Goal: Task Accomplishment & Management: Use online tool/utility

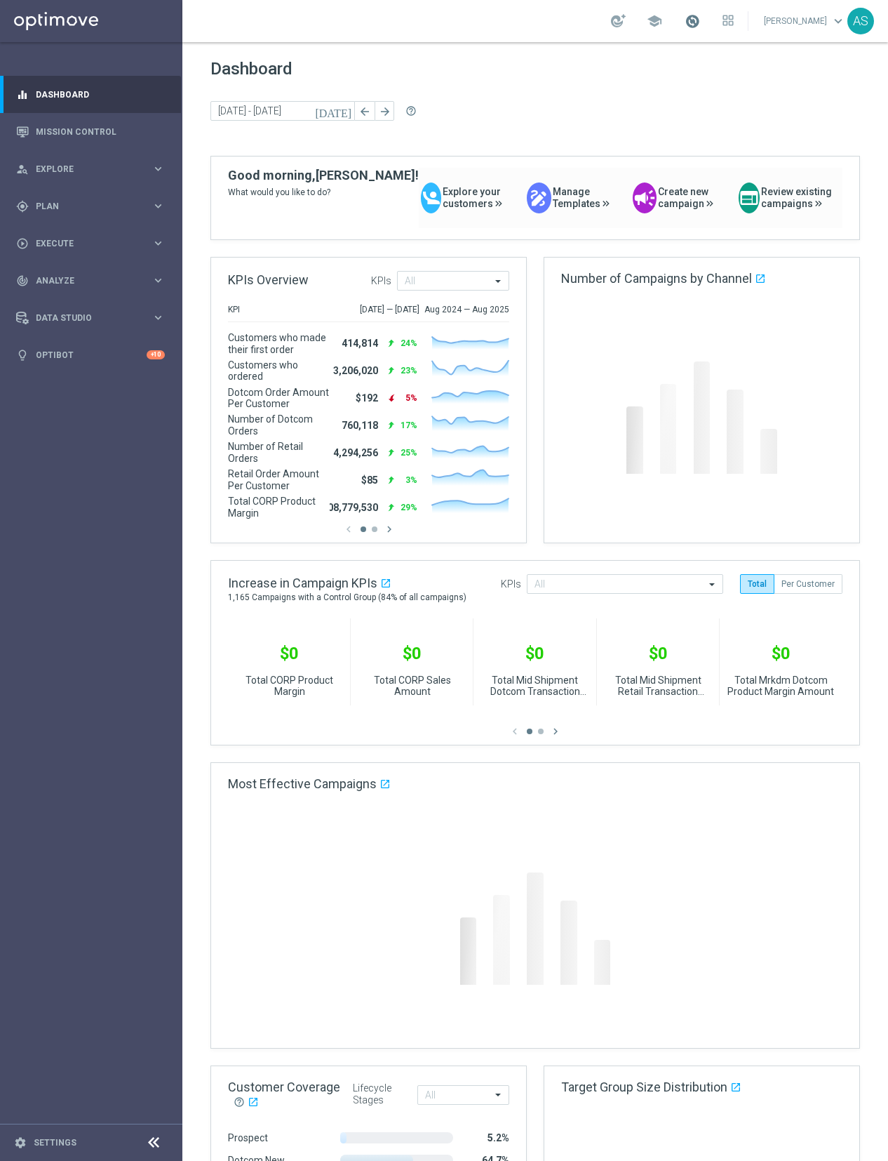
click at [700, 25] on span at bounding box center [692, 20] width 15 height 15
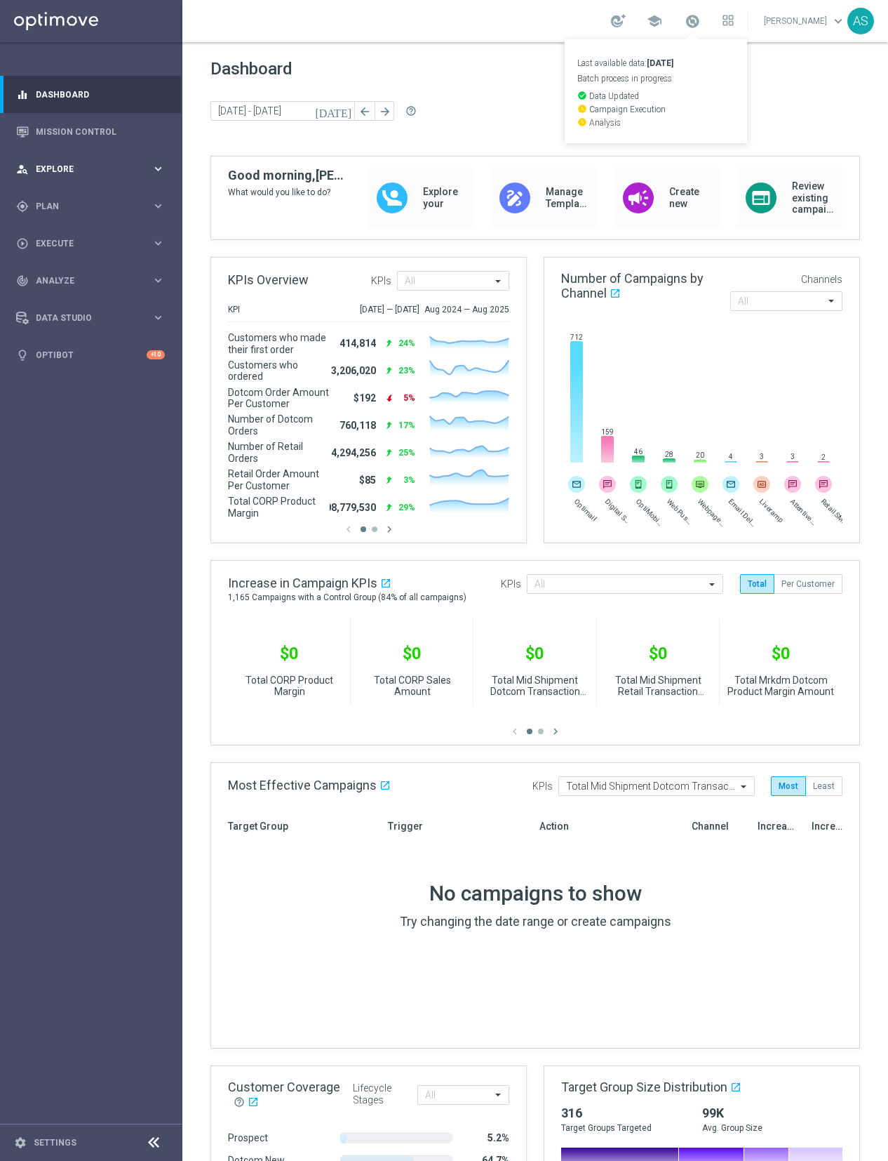
click at [110, 174] on div "person_search Explore" at bounding box center [83, 169] width 135 height 13
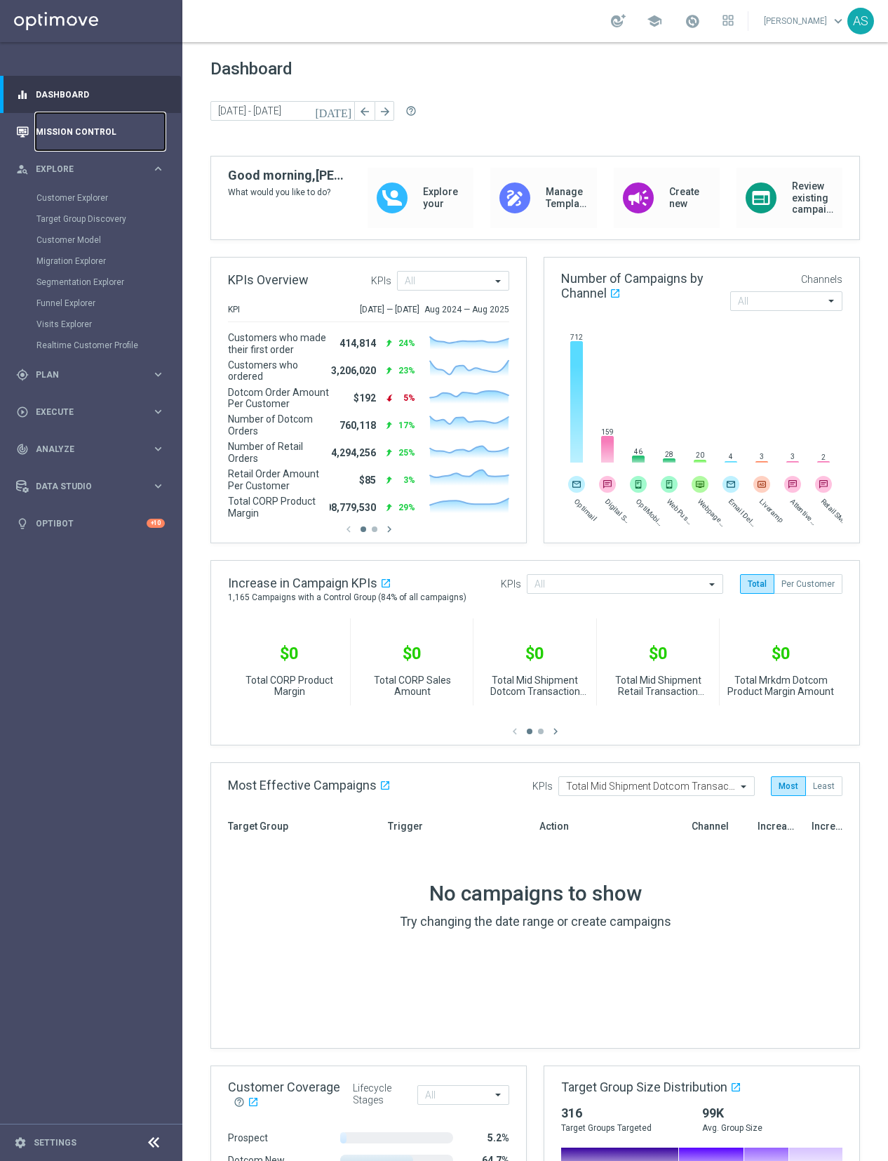
click at [91, 135] on link "Mission Control" at bounding box center [100, 131] width 129 height 37
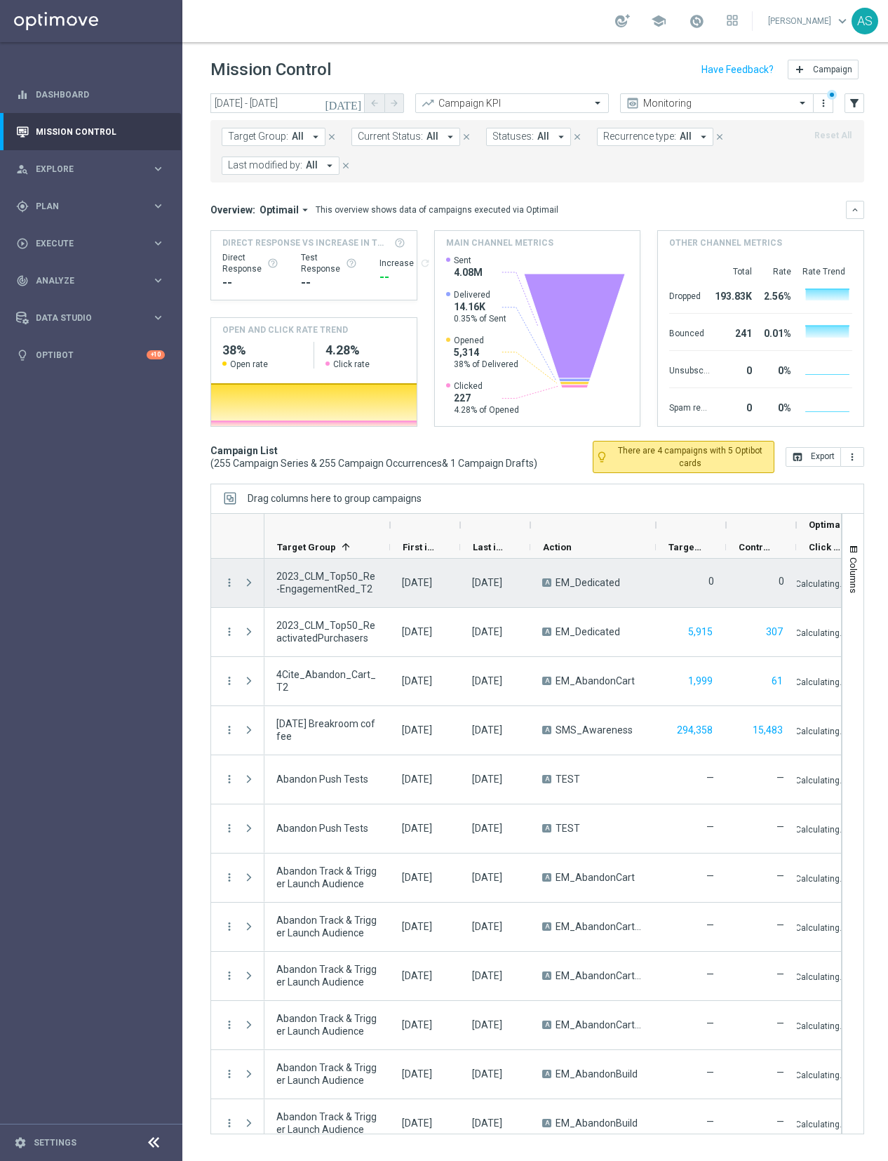
click at [685, 559] on div "0" at bounding box center [691, 583] width 70 height 48
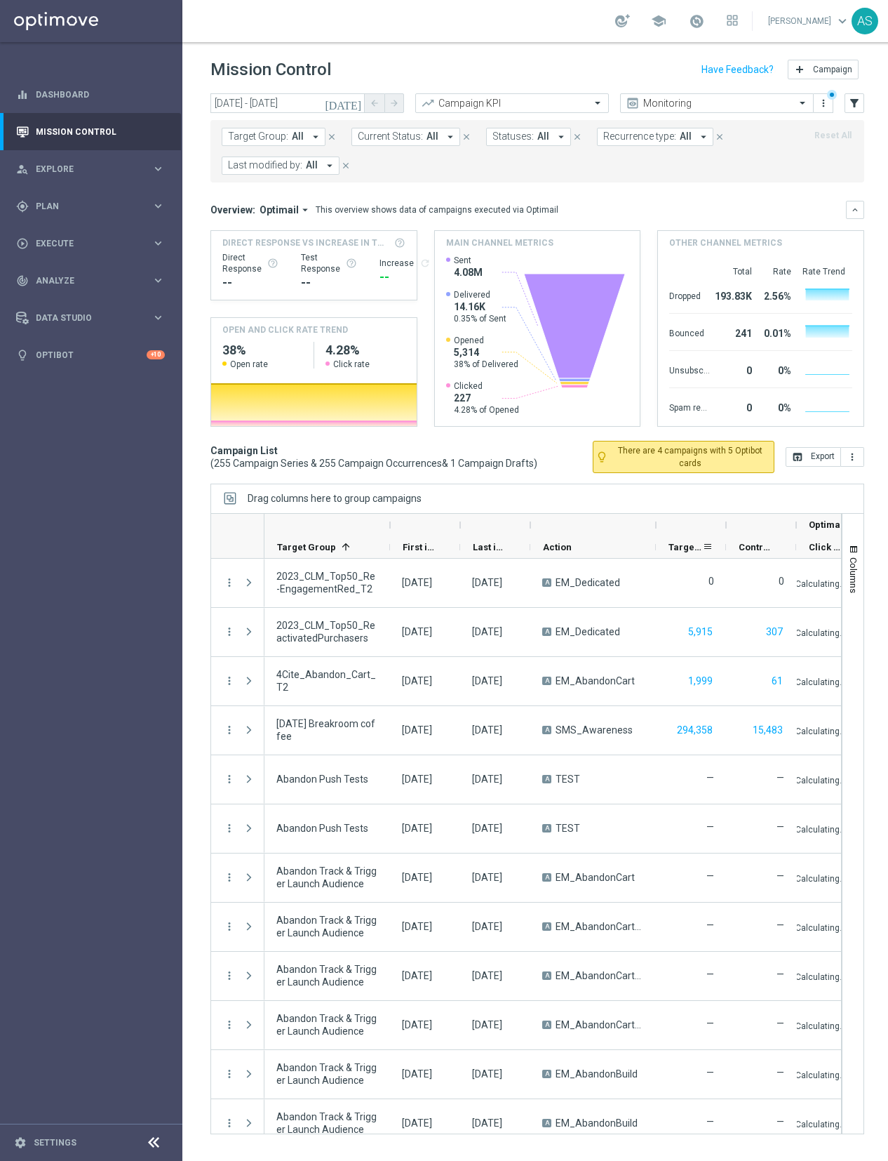
click at [683, 549] on span "Targeted Customers" at bounding box center [686, 547] width 34 height 11
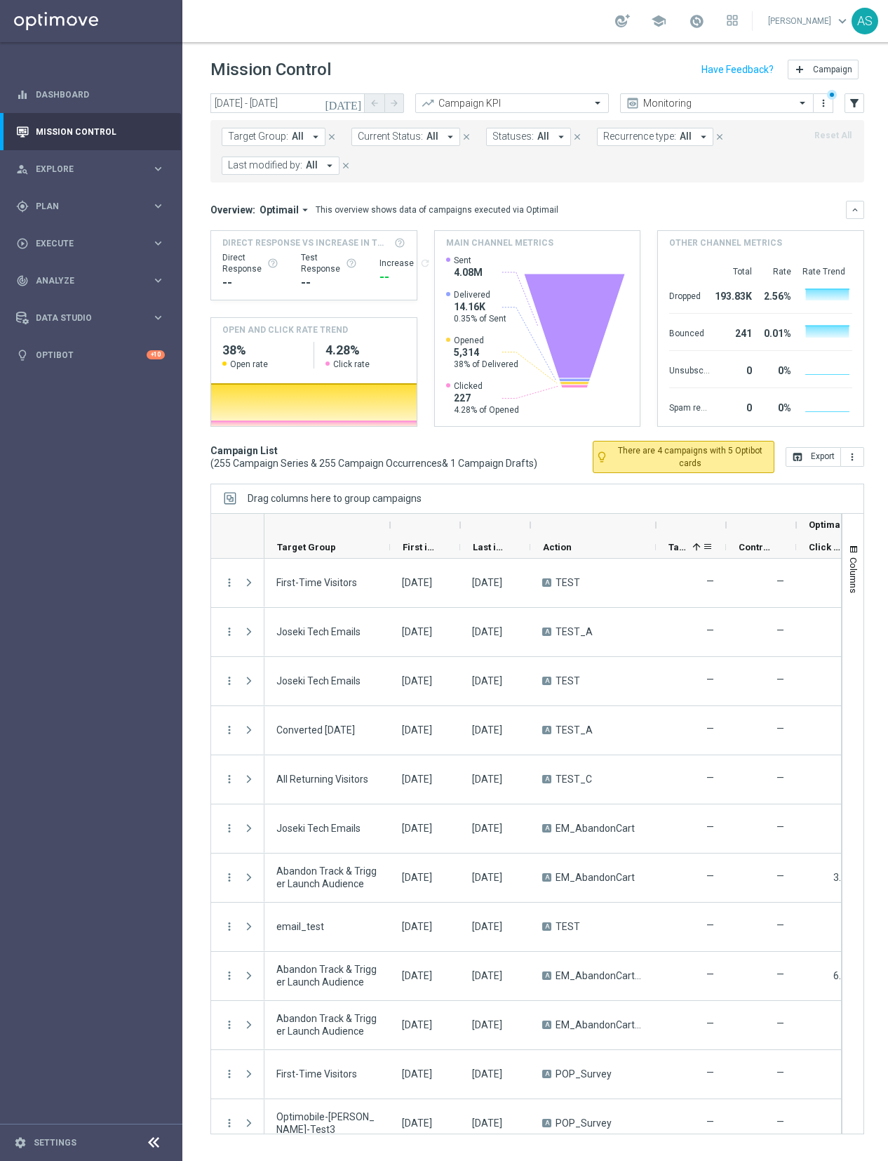
click at [683, 549] on span "Targeted Customers" at bounding box center [678, 547] width 18 height 11
